Goal: Transaction & Acquisition: Book appointment/travel/reservation

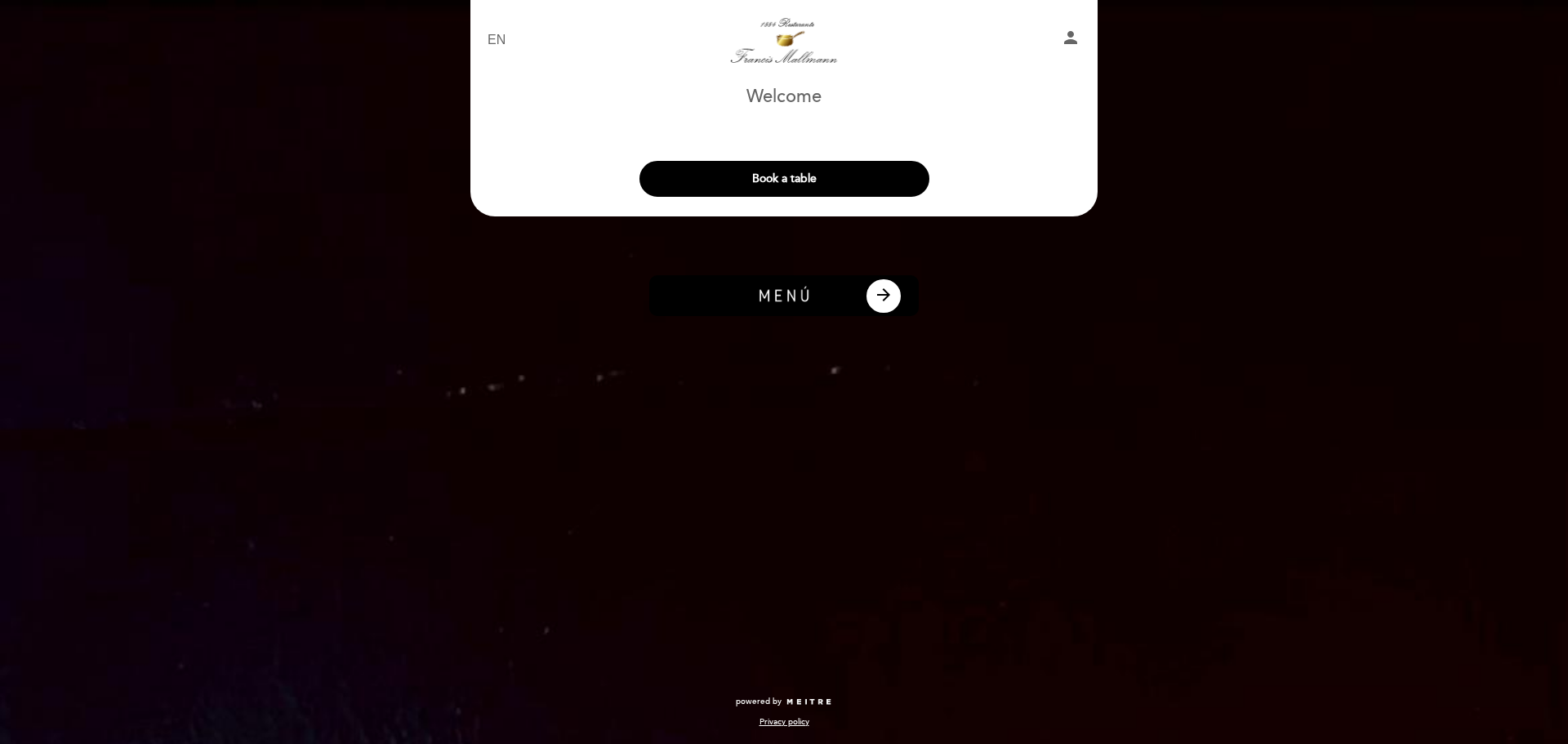
click at [828, 310] on img at bounding box center [784, 296] width 270 height 41
click at [868, 298] on button "arrow_forward" at bounding box center [883, 295] width 37 height 36
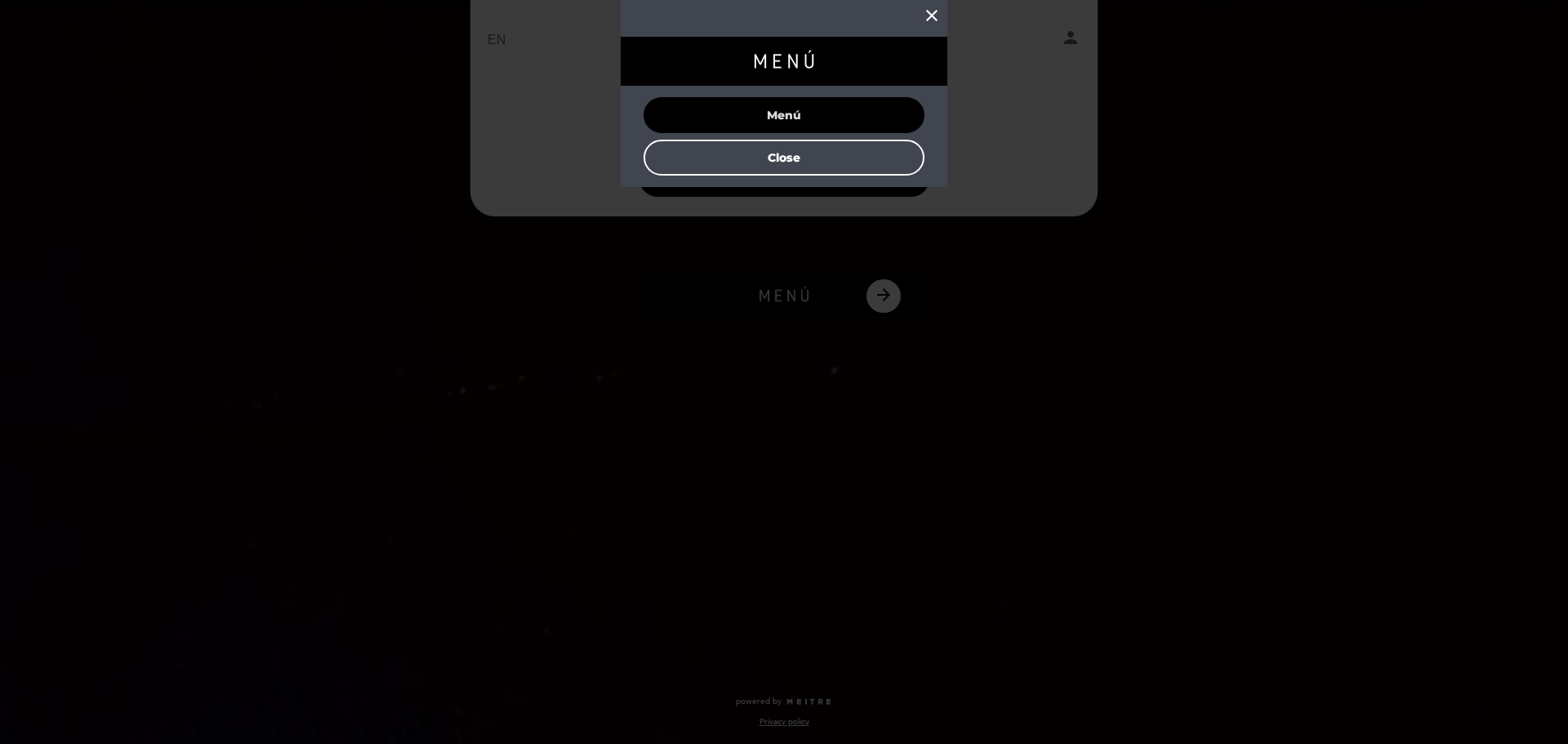
click at [823, 109] on button "Menú" at bounding box center [784, 115] width 281 height 36
click at [930, 12] on icon "close" at bounding box center [932, 15] width 19 height 19
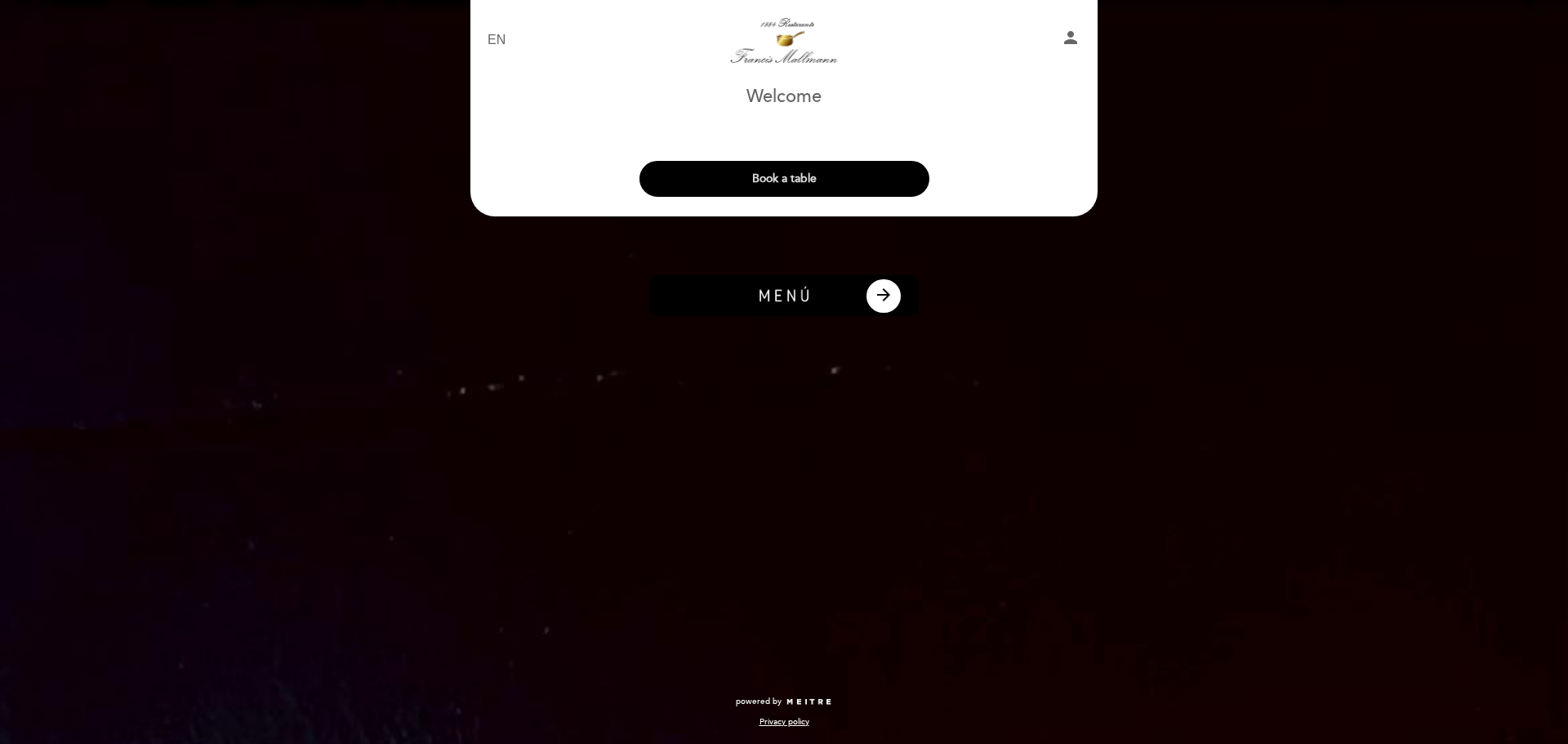
click at [796, 177] on button "Book a table" at bounding box center [784, 178] width 290 height 36
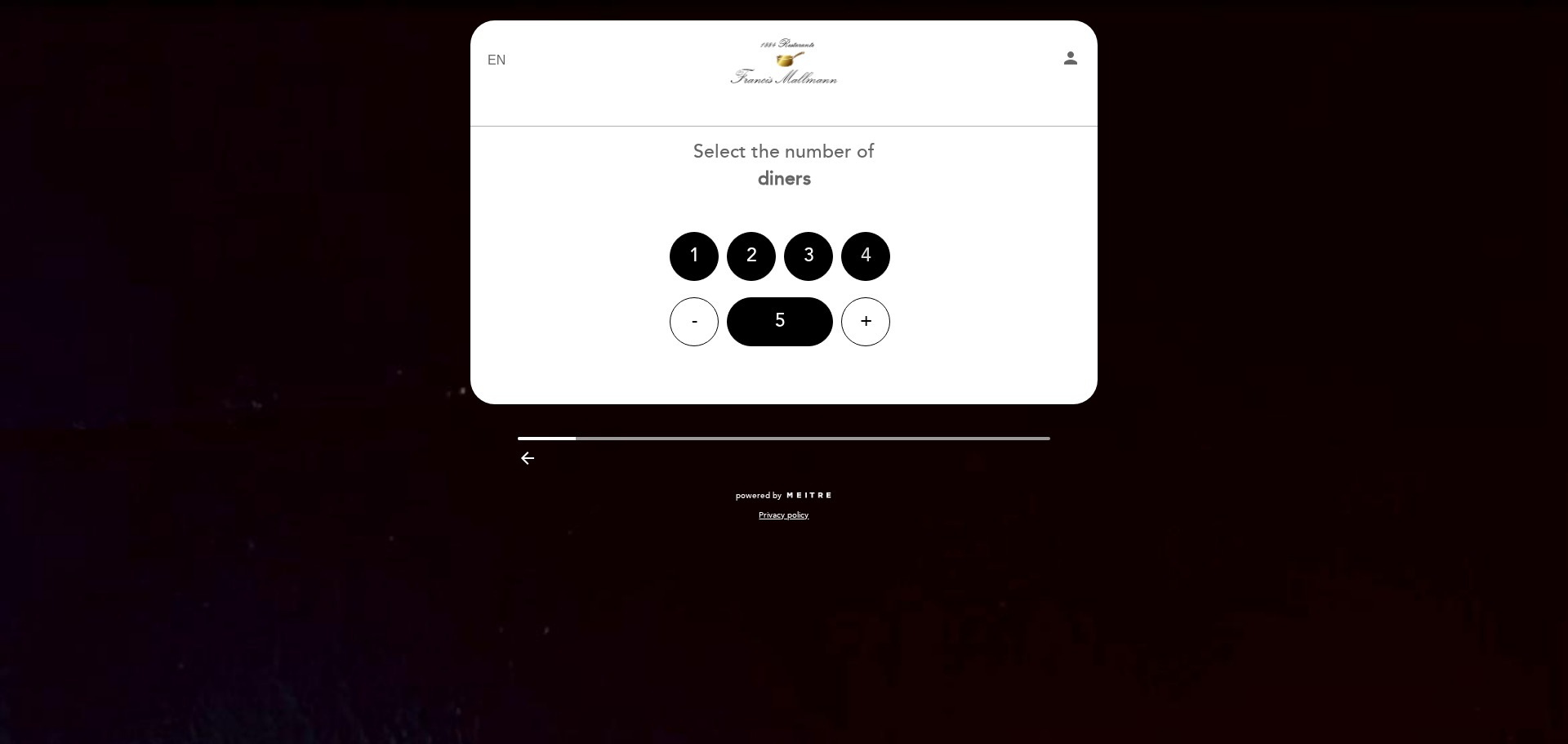
click at [859, 260] on div "4" at bounding box center [866, 256] width 49 height 49
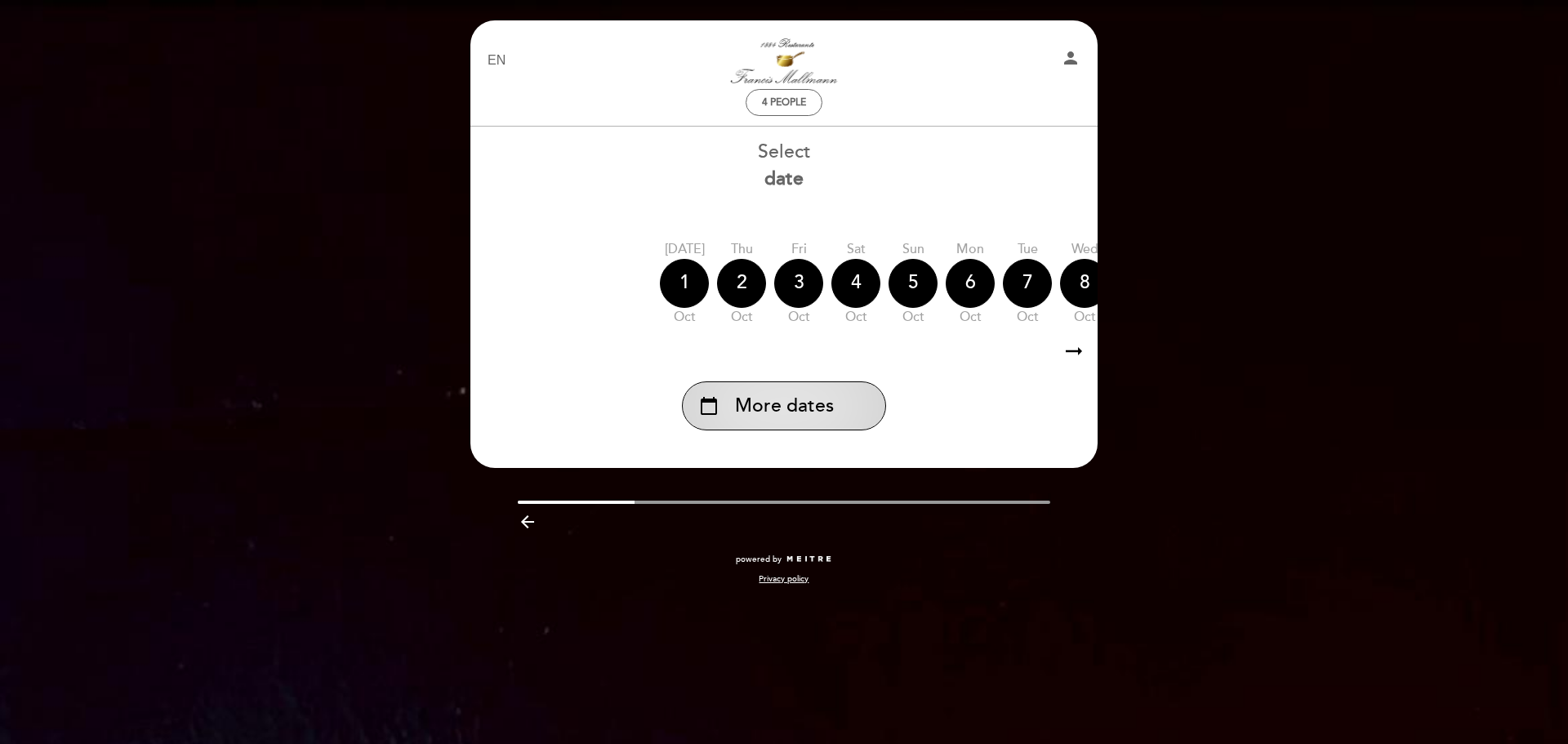
click at [802, 422] on div "calendar_today More dates" at bounding box center [784, 406] width 204 height 49
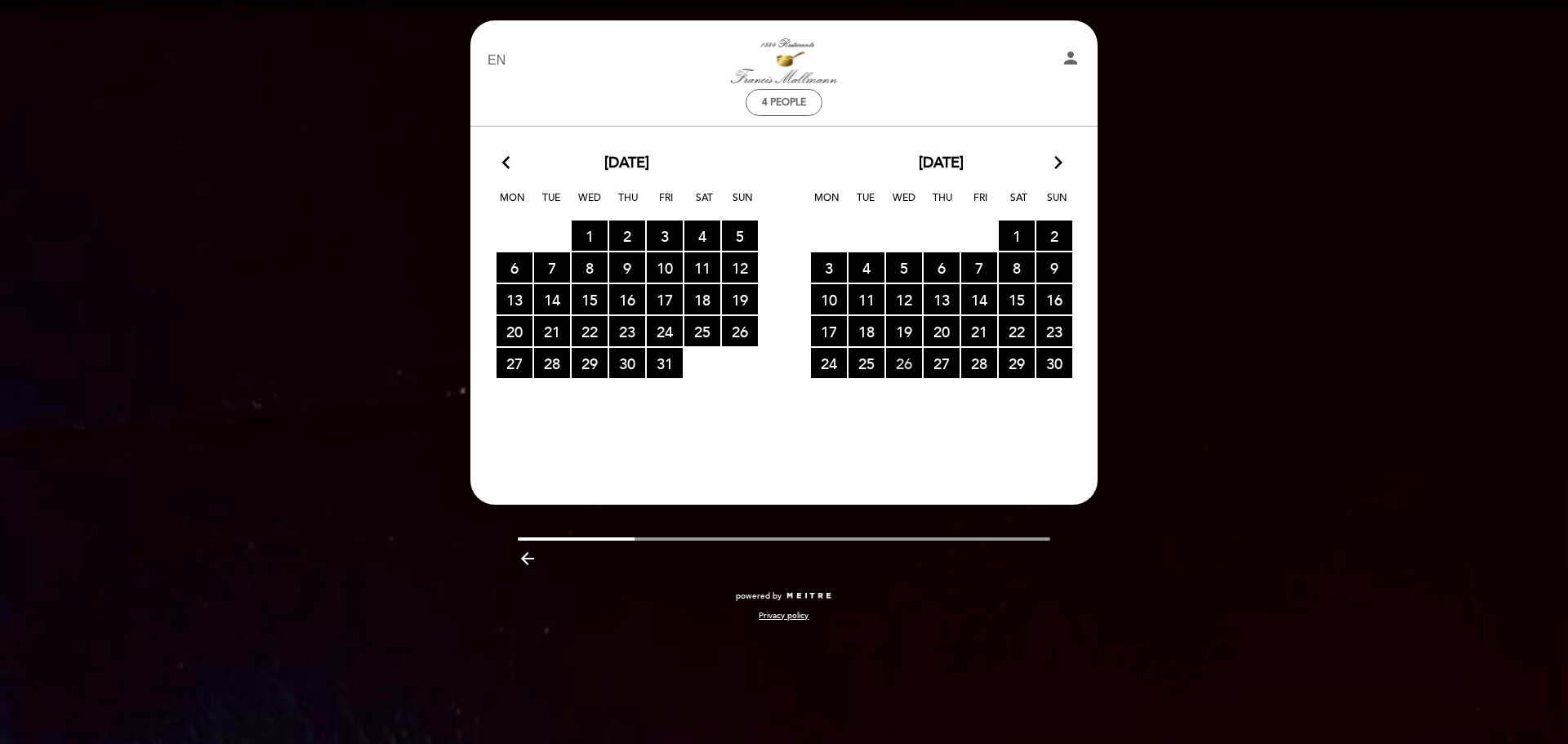
click at [899, 369] on span "26 RESERVATIONS AVAILABLE" at bounding box center [904, 364] width 36 height 30
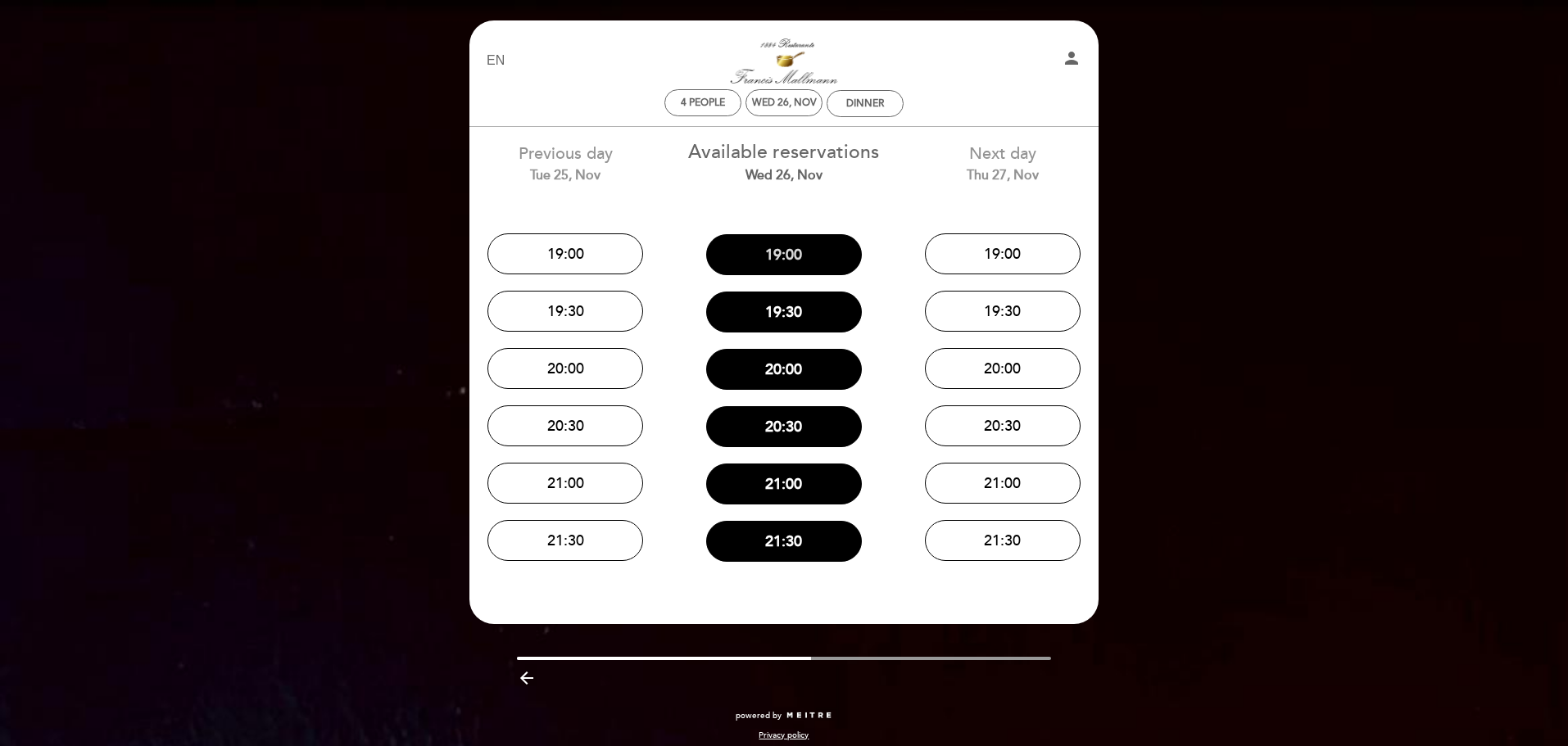
click at [815, 252] on button "19:00" at bounding box center [784, 254] width 156 height 41
